Goal: Communication & Community: Answer question/provide support

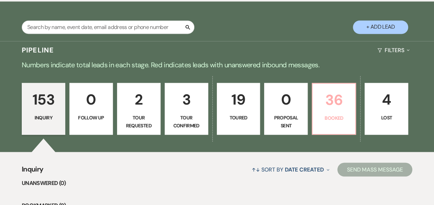
click at [354, 112] on link "36 Booked" at bounding box center [334, 109] width 44 height 52
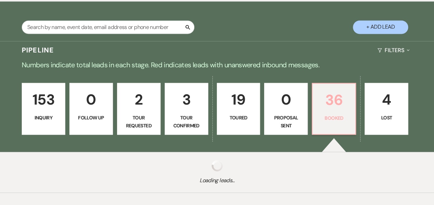
click at [336, 115] on p "Booked" at bounding box center [334, 118] width 35 height 8
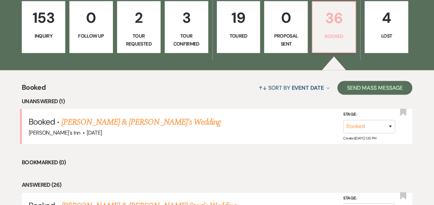
scroll to position [609, 0]
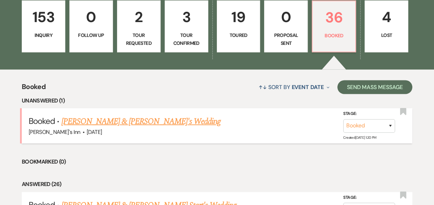
click at [131, 121] on link "[PERSON_NAME] & [PERSON_NAME]'s Wedding" at bounding box center [141, 121] width 160 height 12
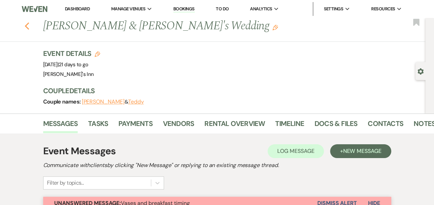
click at [30, 27] on icon "Previous" at bounding box center [27, 26] width 5 height 8
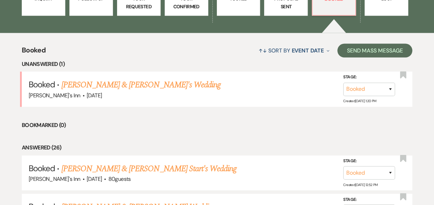
scroll to position [646, 0]
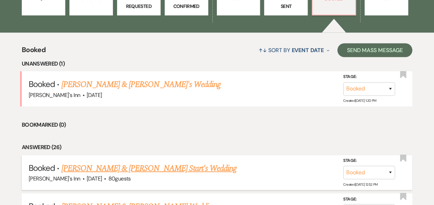
click at [141, 171] on link "[PERSON_NAME] & [PERSON_NAME] Start's Wedding" at bounding box center [149, 168] width 176 height 12
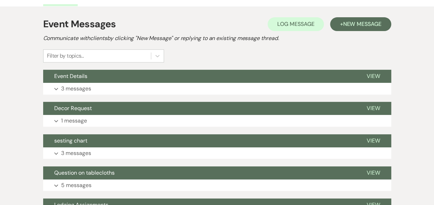
scroll to position [128, 0]
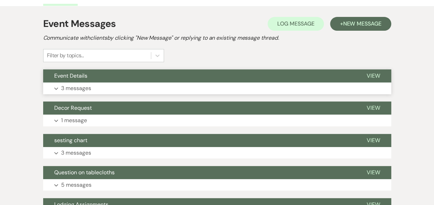
click at [250, 85] on button "Expand 3 messages" at bounding box center [217, 89] width 348 height 12
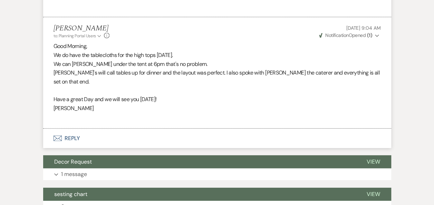
scroll to position [980, 0]
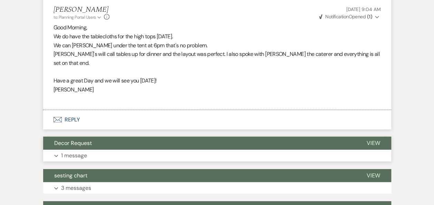
click at [292, 150] on button "Expand 1 message" at bounding box center [217, 156] width 348 height 12
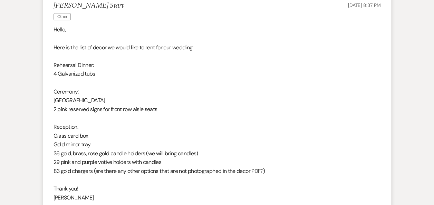
scroll to position [1136, 0]
